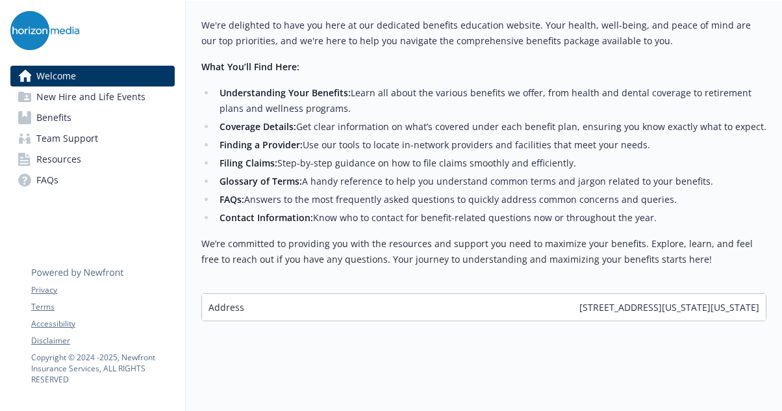
scroll to position [539, 0]
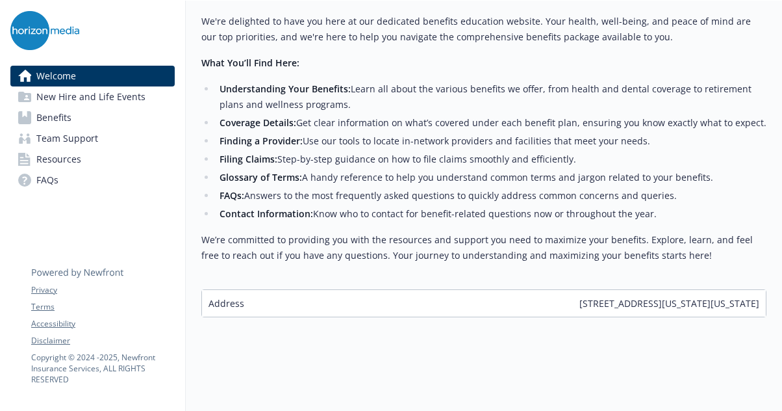
click at [75, 117] on link "Benefits" at bounding box center [92, 117] width 164 height 21
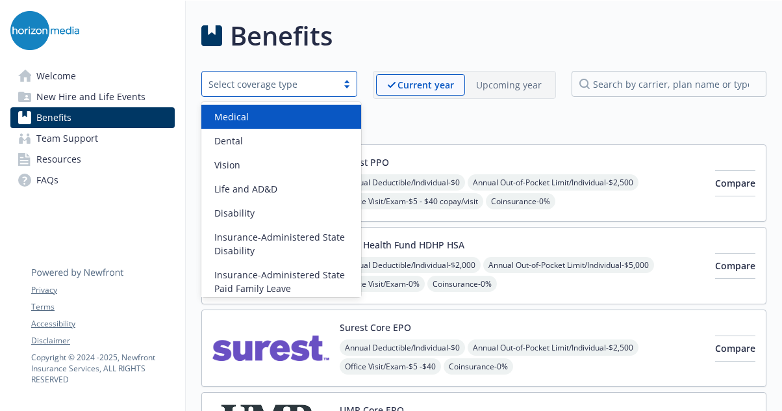
click at [348, 84] on div at bounding box center [346, 84] width 19 height 10
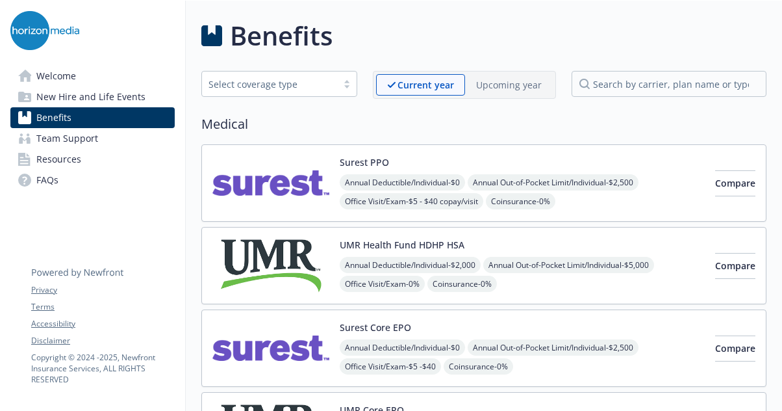
drag, startPoint x: 430, startPoint y: 123, endPoint x: 316, endPoint y: 104, distance: 115.9
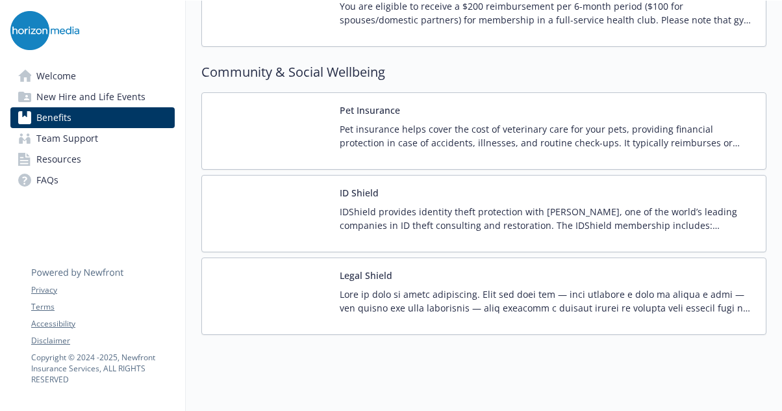
scroll to position [3351, 0]
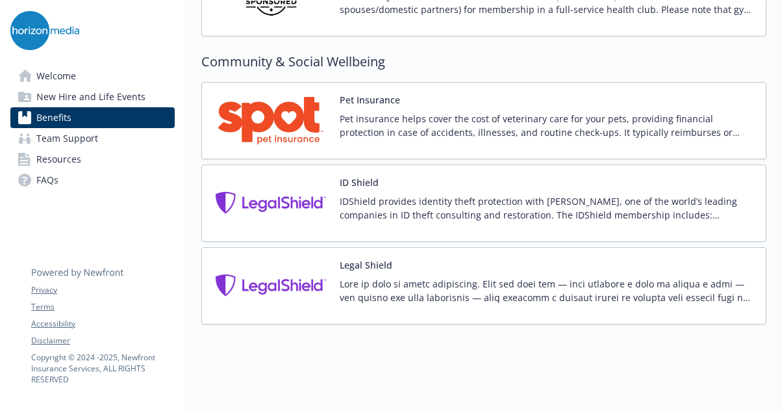
click at [79, 137] on span "Team Support" at bounding box center [67, 138] width 62 height 21
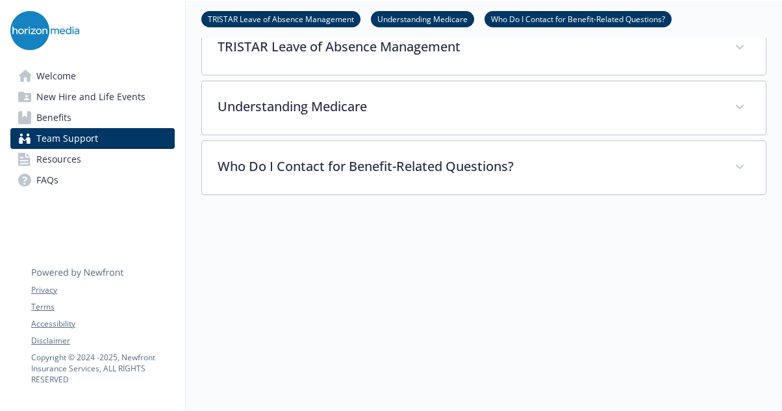
scroll to position [435, 0]
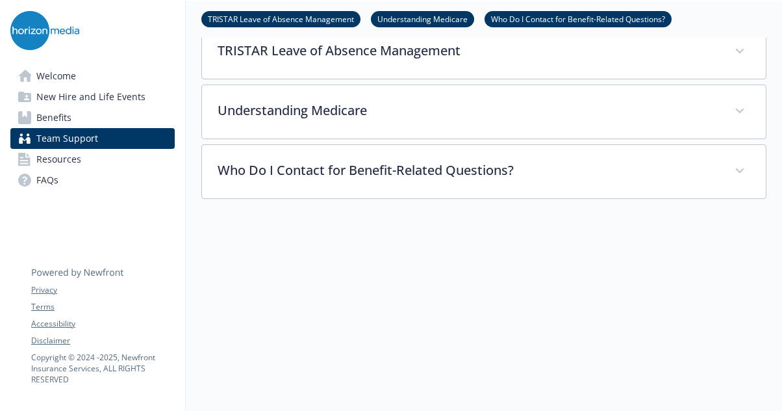
click at [122, 157] on link "Resources" at bounding box center [92, 159] width 164 height 21
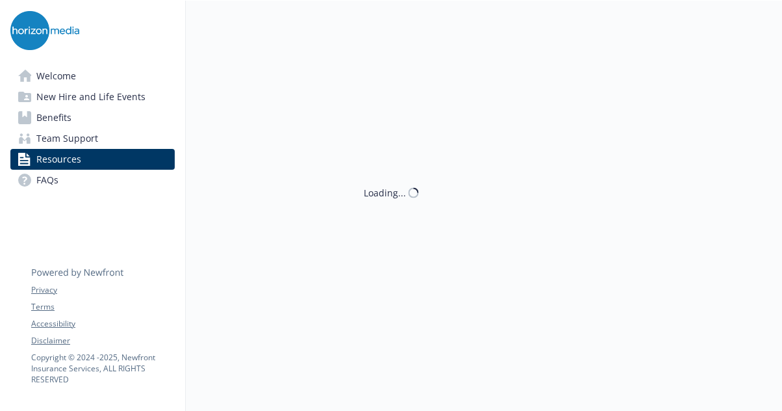
scroll to position [435, 0]
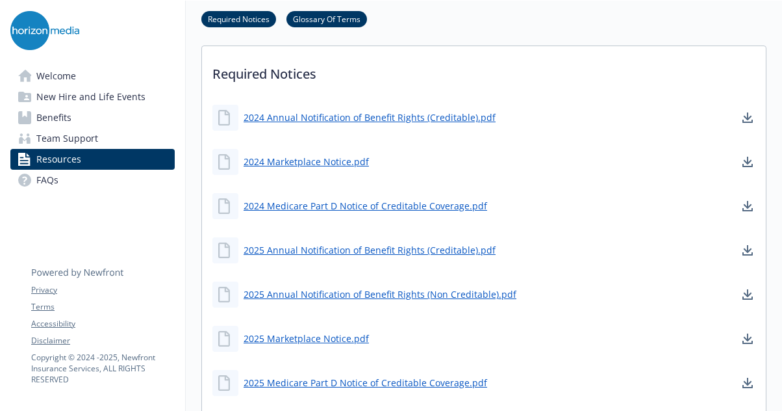
click at [109, 117] on link "Benefits" at bounding box center [92, 117] width 164 height 21
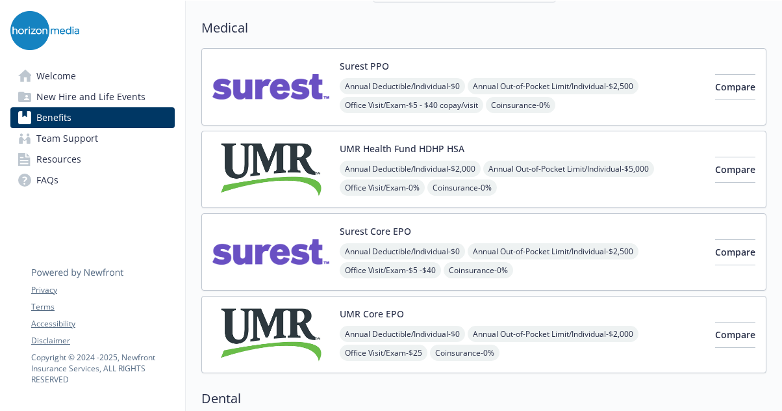
scroll to position [105, 0]
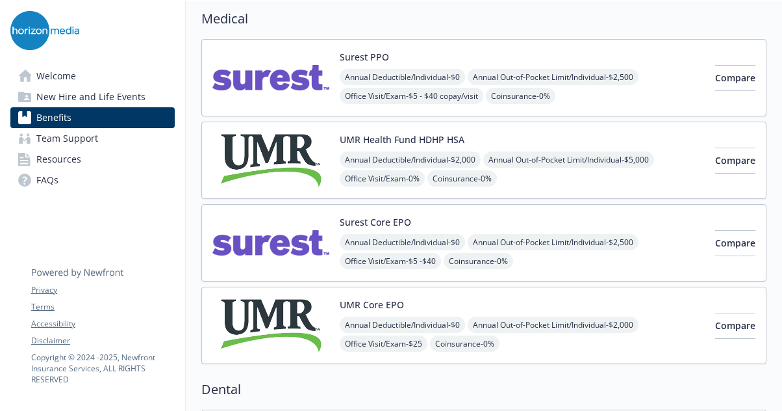
click at [383, 224] on button "Surest Core EPO" at bounding box center [375, 222] width 71 height 14
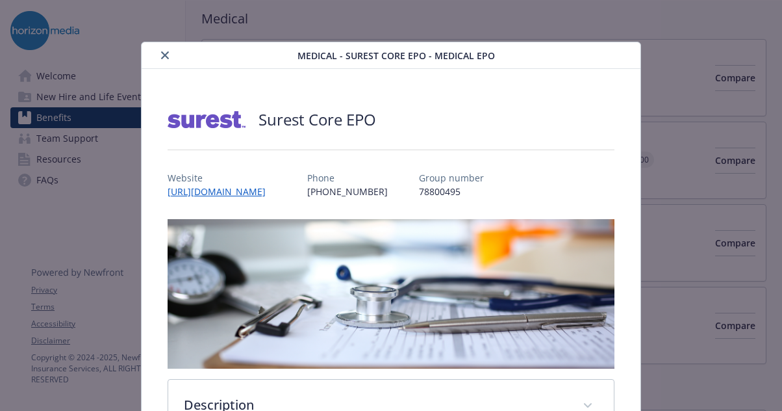
click at [157, 53] on button "close" at bounding box center [165, 55] width 16 height 16
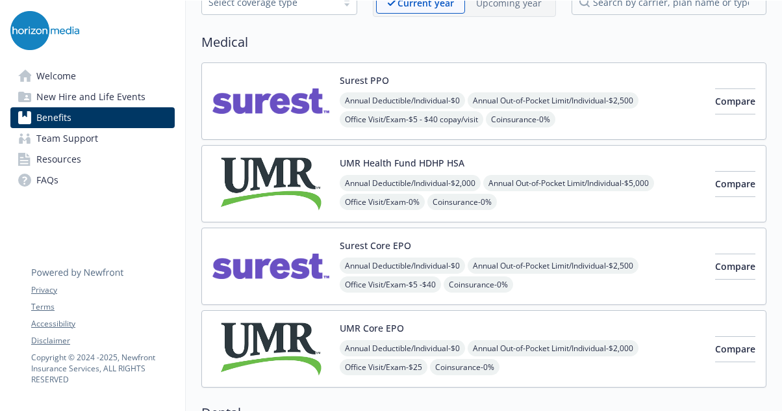
scroll to position [86, 0]
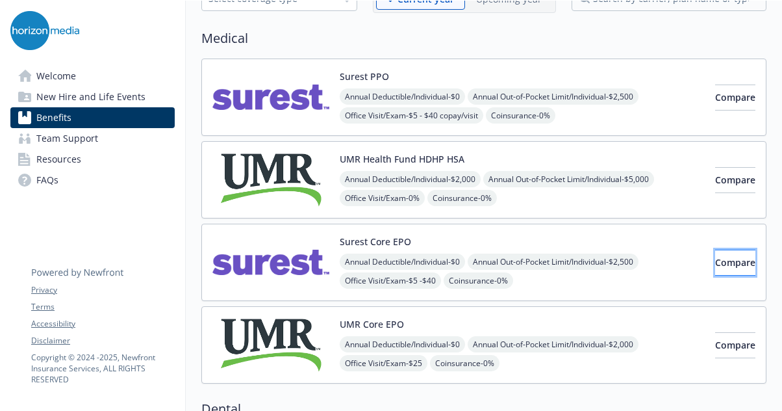
click at [715, 259] on span "Compare" at bounding box center [735, 262] width 40 height 12
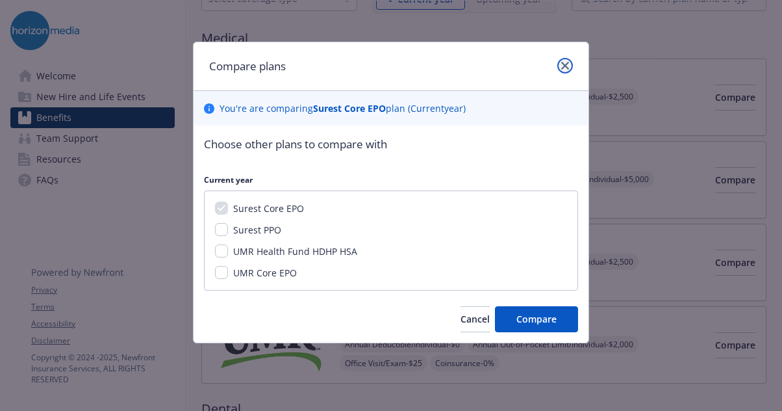
click at [568, 60] on link "close" at bounding box center [565, 66] width 16 height 16
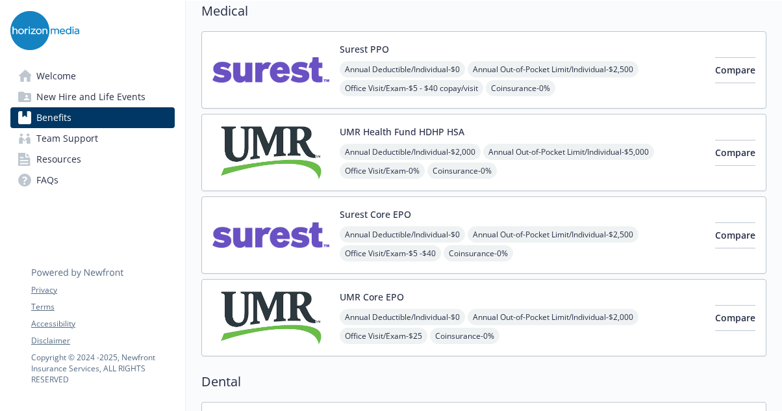
scroll to position [0, 0]
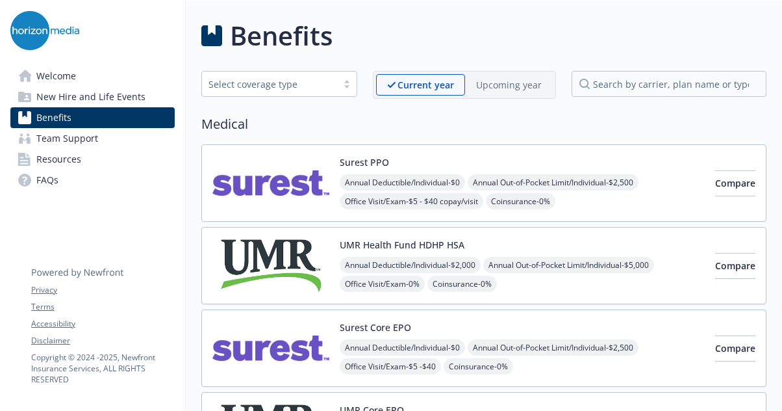
click at [107, 98] on span "New Hire and Life Events" at bounding box center [90, 96] width 109 height 21
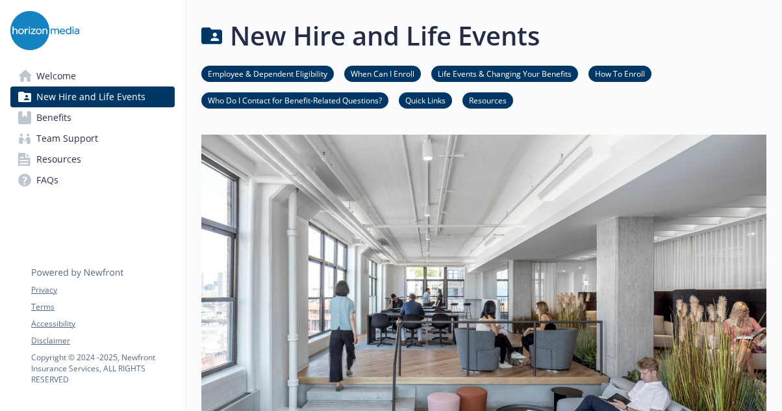
click at [73, 86] on span "New Hire and Life Events" at bounding box center [90, 96] width 109 height 21
click at [58, 77] on span "Welcome" at bounding box center [56, 76] width 40 height 21
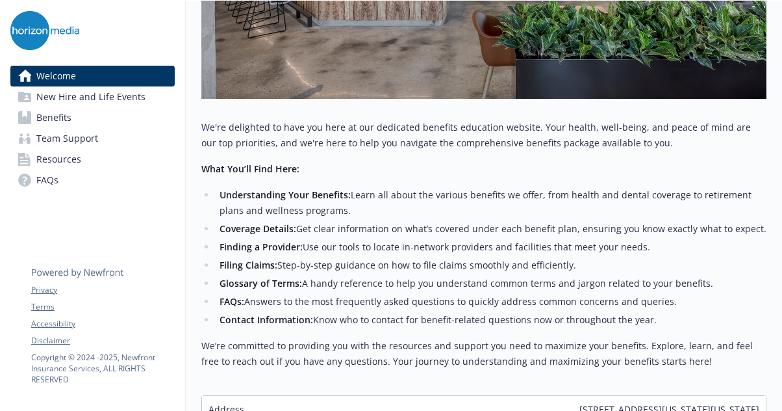
scroll to position [539, 0]
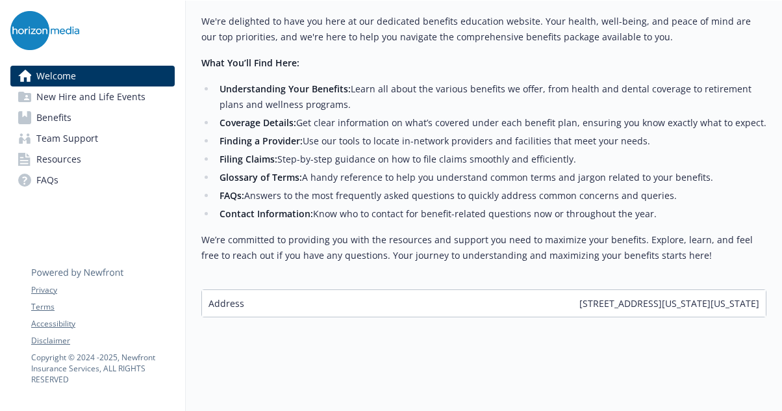
click at [84, 120] on link "Benefits" at bounding box center [92, 117] width 164 height 21
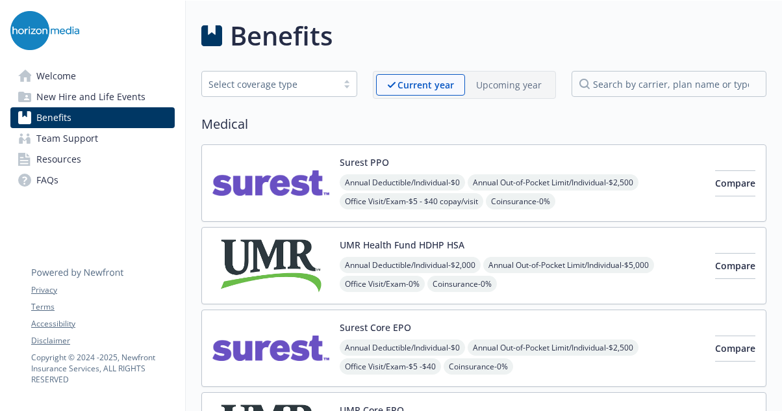
click at [342, 85] on div at bounding box center [346, 84] width 19 height 10
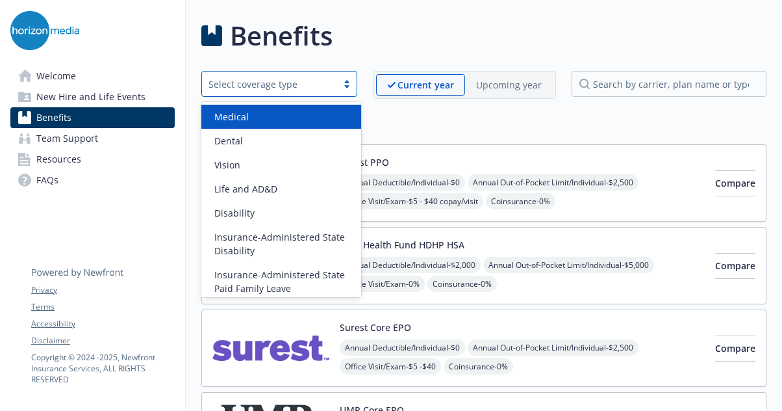
click at [277, 120] on div "Medical" at bounding box center [281, 117] width 144 height 14
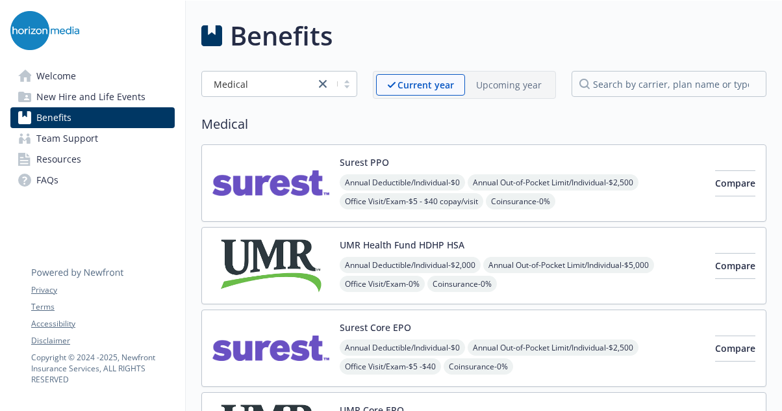
click at [233, 342] on img at bounding box center [270, 347] width 117 height 55
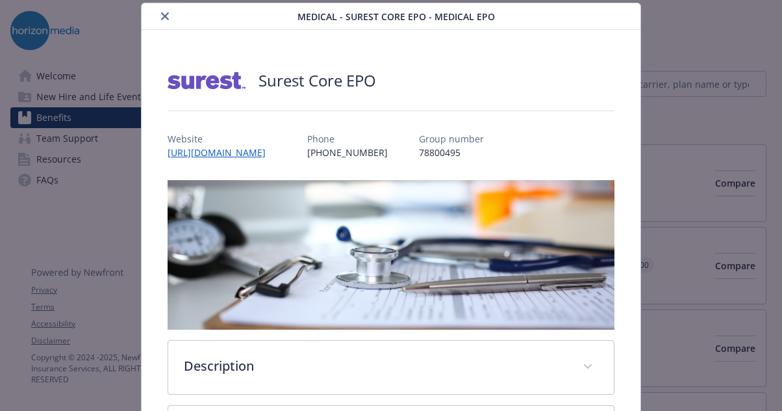
scroll to position [42, 0]
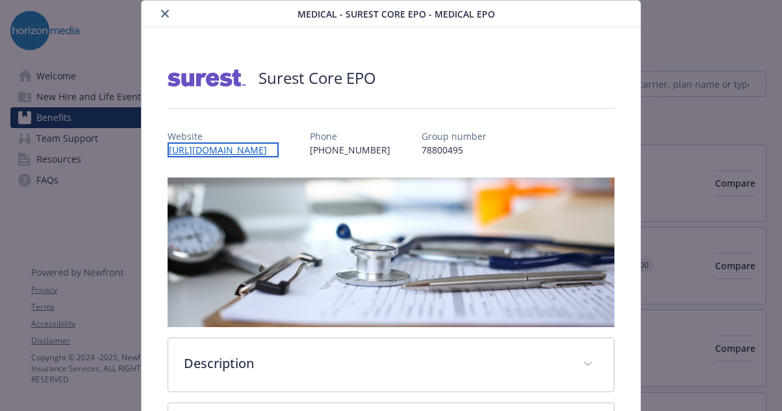
click at [259, 145] on link "[URL][DOMAIN_NAME]" at bounding box center [223, 149] width 111 height 15
drag, startPoint x: 480, startPoint y: 150, endPoint x: 429, endPoint y: 150, distance: 50.7
click at [429, 150] on div "Website [URL][DOMAIN_NAME] Phone [PHONE_NUMBER] Group number 78800495" at bounding box center [392, 138] width 448 height 38
copy p "78800495"
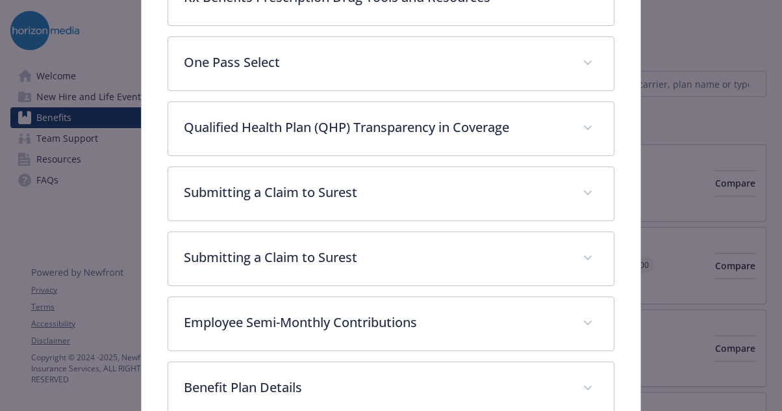
scroll to position [738, 0]
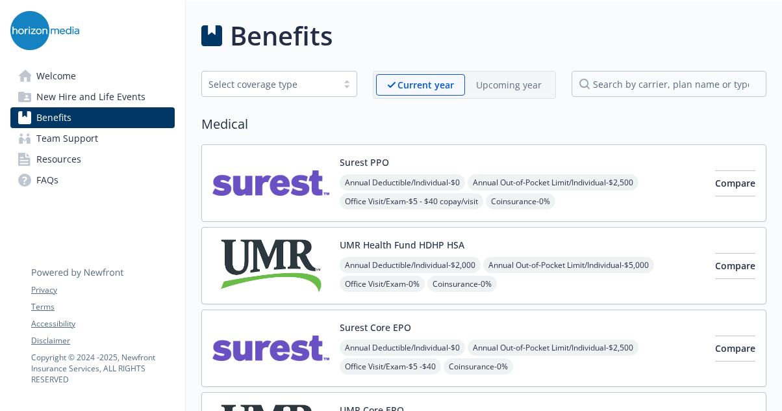
click at [274, 335] on img at bounding box center [270, 347] width 117 height 55
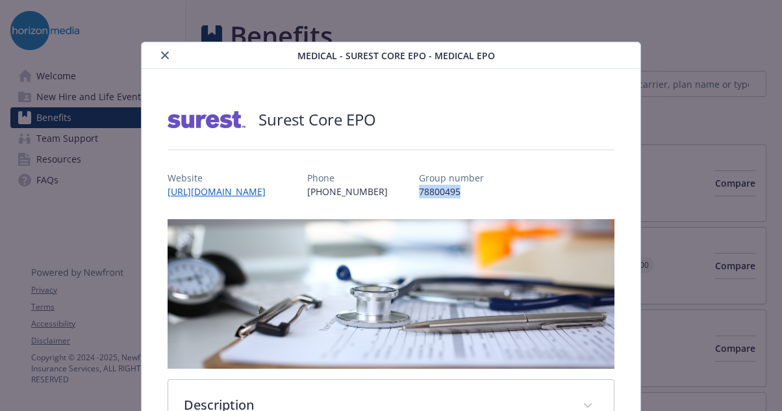
drag, startPoint x: 480, startPoint y: 192, endPoint x: 433, endPoint y: 188, distance: 46.9
click at [433, 188] on p "78800495" at bounding box center [451, 192] width 65 height 14
copy p "78800495"
click at [259, 189] on link "[URL][DOMAIN_NAME]" at bounding box center [223, 191] width 111 height 15
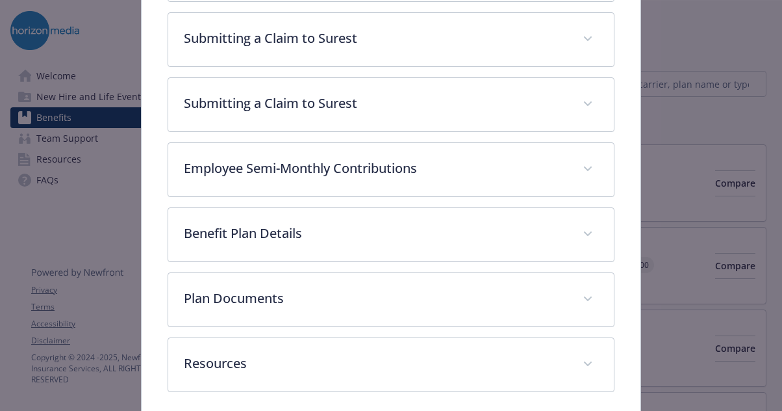
scroll to position [738, 0]
